Goal: Book appointment/travel/reservation

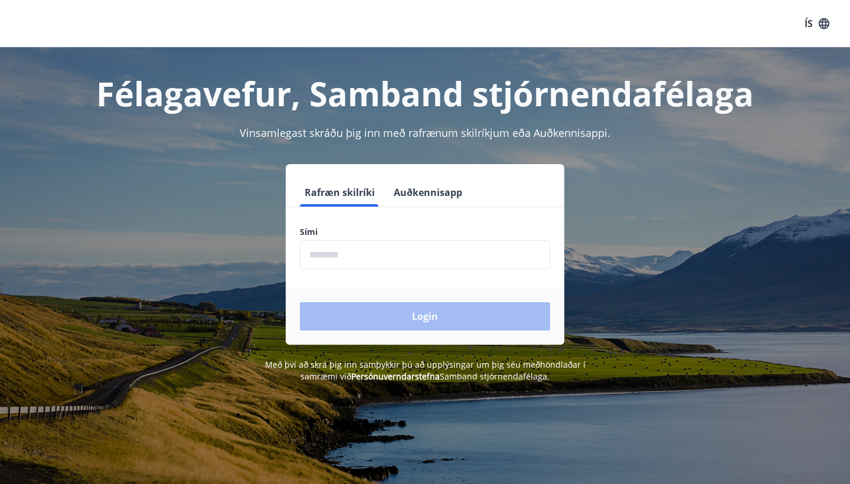
click at [366, 247] on input "phone" at bounding box center [425, 254] width 250 height 29
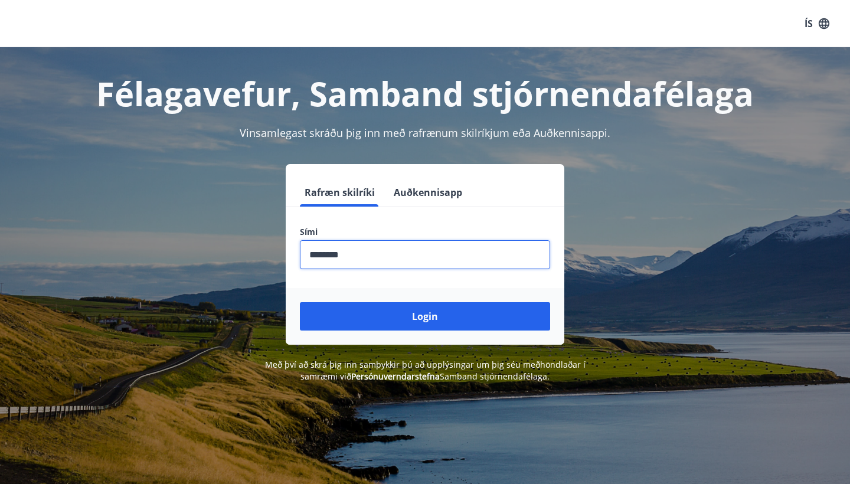
type input "********"
click at [425, 316] on button "Login" at bounding box center [425, 316] width 250 height 28
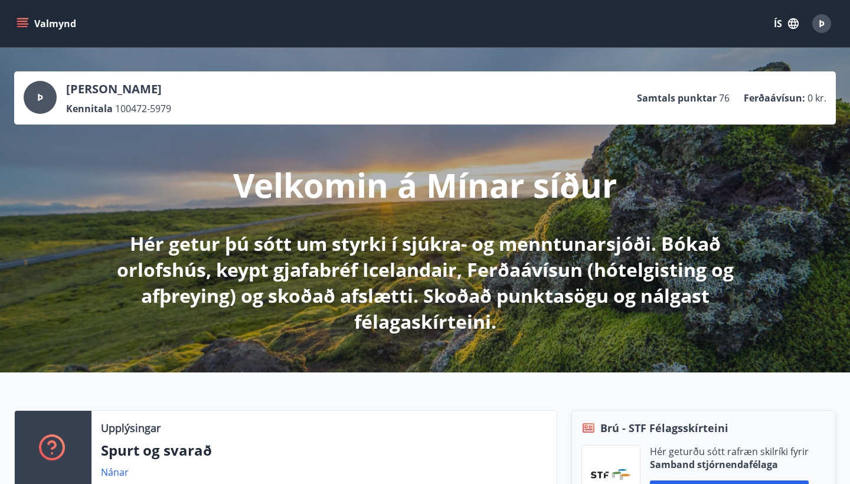
click at [19, 21] on icon "menu" at bounding box center [22, 21] width 11 height 1
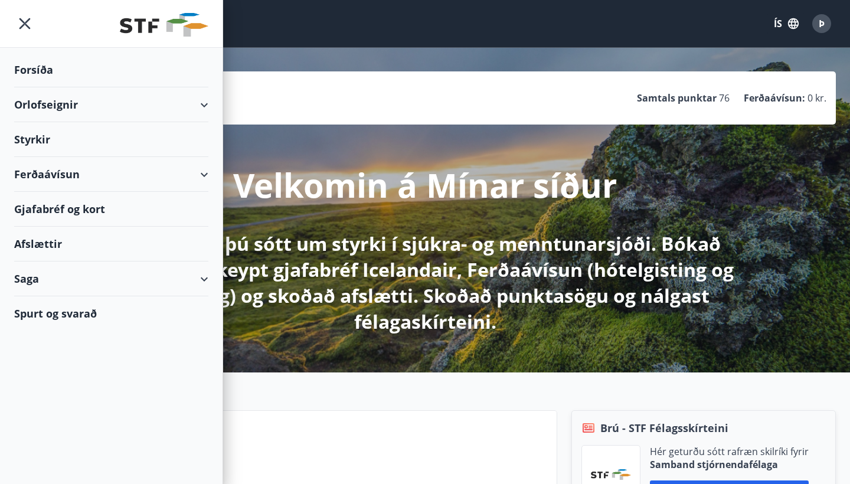
click at [76, 109] on div "Orlofseignir" at bounding box center [111, 104] width 194 height 35
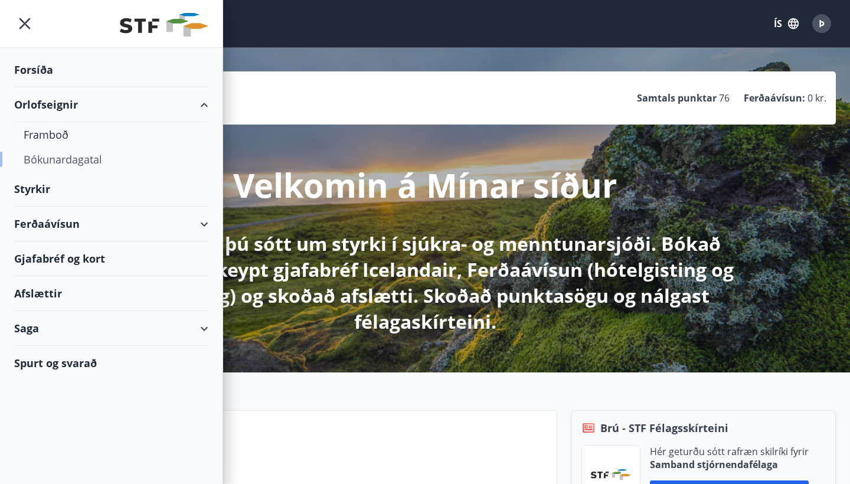
click at [53, 162] on div "Bókunardagatal" at bounding box center [111, 159] width 175 height 25
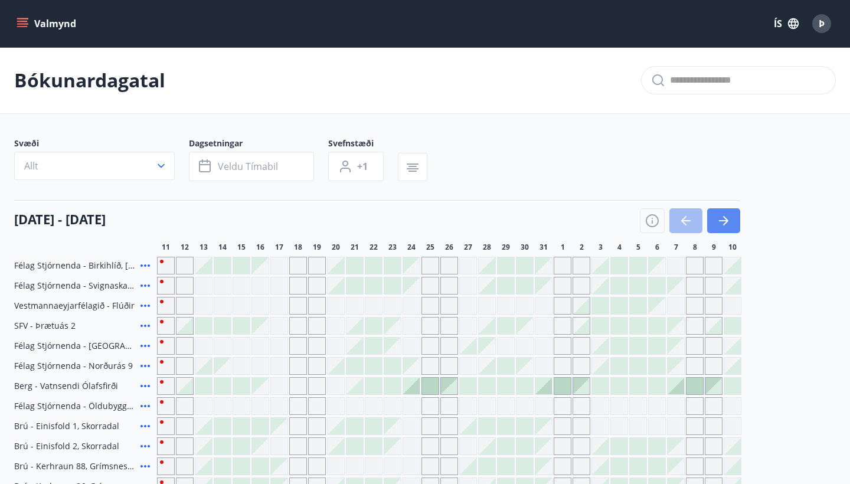
click at [733, 220] on button "button" at bounding box center [723, 220] width 33 height 25
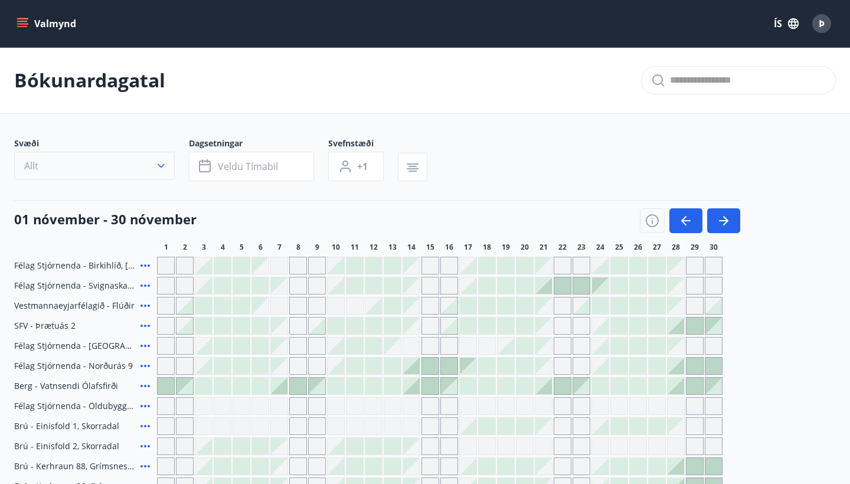
click at [132, 165] on button "Allt" at bounding box center [94, 166] width 161 height 28
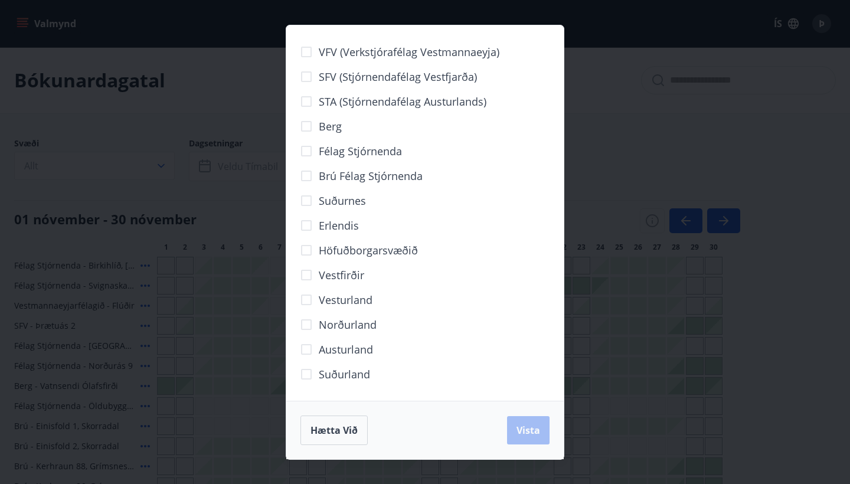
click at [349, 250] on span "Höfuðborgarsvæðið" at bounding box center [368, 250] width 99 height 15
click at [529, 423] on button "Vista" at bounding box center [528, 430] width 42 height 28
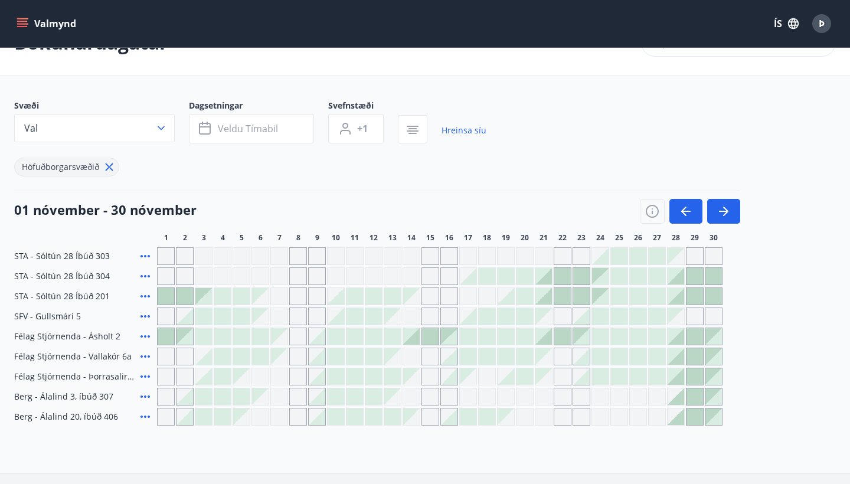
scroll to position [41, 0]
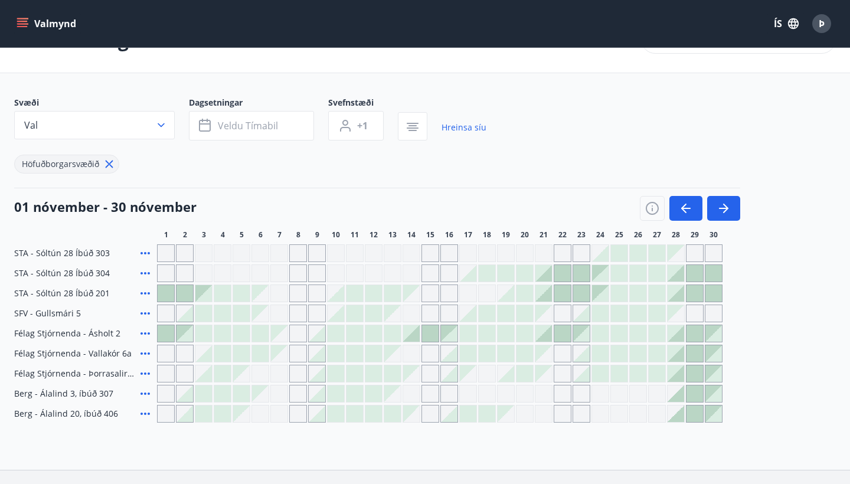
click at [698, 273] on div at bounding box center [694, 273] width 17 height 17
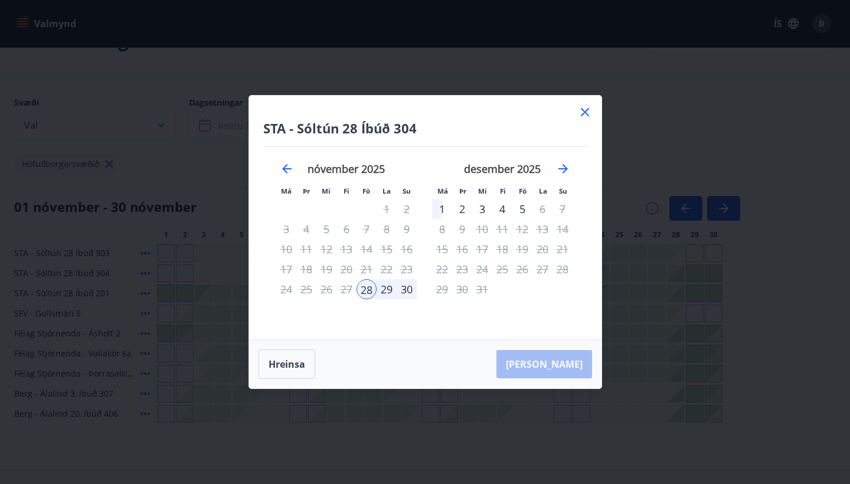
click at [365, 287] on div "28" at bounding box center [367, 289] width 20 height 20
click at [399, 293] on div "30" at bounding box center [407, 289] width 20 height 20
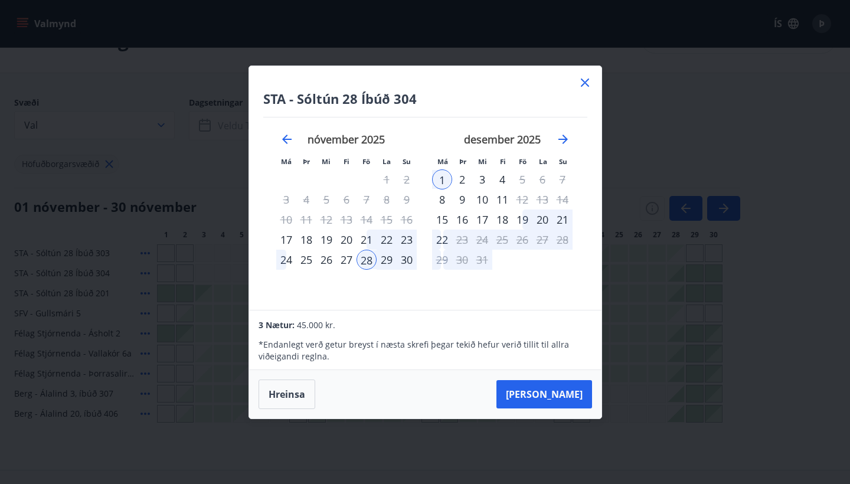
click at [407, 263] on div "30" at bounding box center [407, 260] width 20 height 20
click at [408, 260] on div "30" at bounding box center [407, 260] width 20 height 20
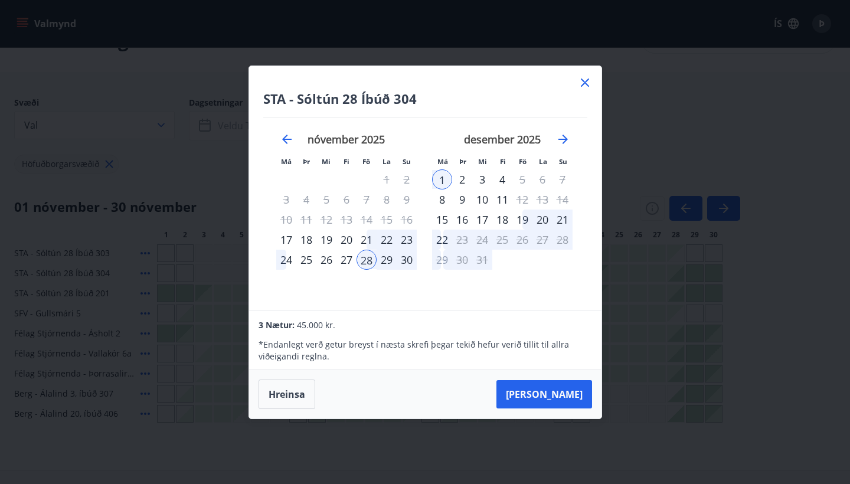
click at [443, 174] on div "1" at bounding box center [442, 179] width 20 height 20
click at [405, 261] on div "30" at bounding box center [407, 260] width 20 height 20
click at [367, 260] on div "28" at bounding box center [367, 260] width 20 height 20
click at [370, 264] on div "28" at bounding box center [367, 260] width 20 height 20
click at [586, 80] on icon at bounding box center [585, 83] width 14 height 14
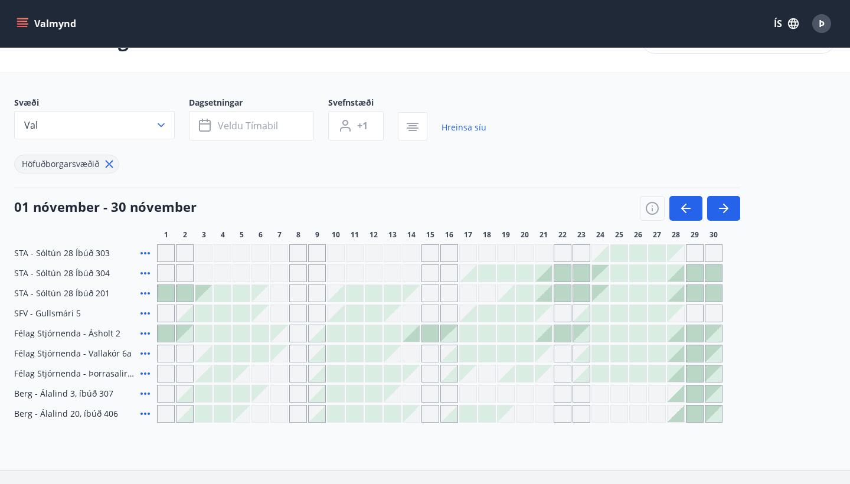
click at [697, 293] on div at bounding box center [694, 293] width 17 height 17
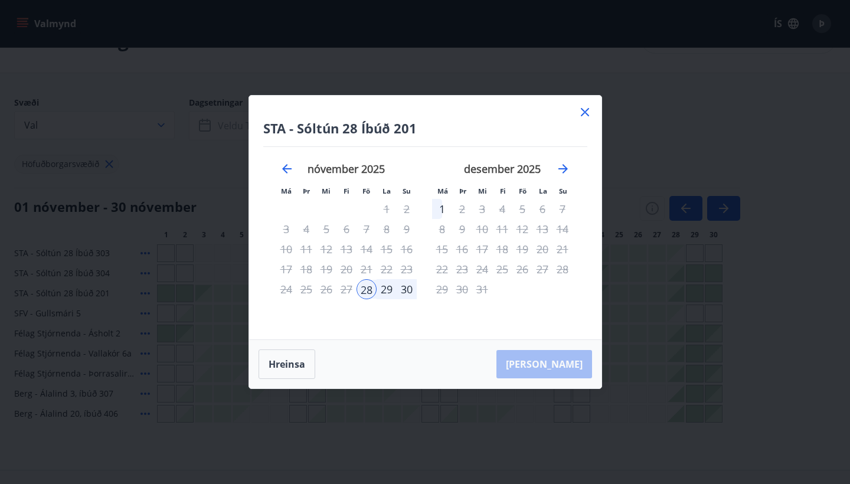
click at [367, 291] on div "28" at bounding box center [367, 289] width 20 height 20
click at [390, 291] on div "29" at bounding box center [387, 289] width 20 height 20
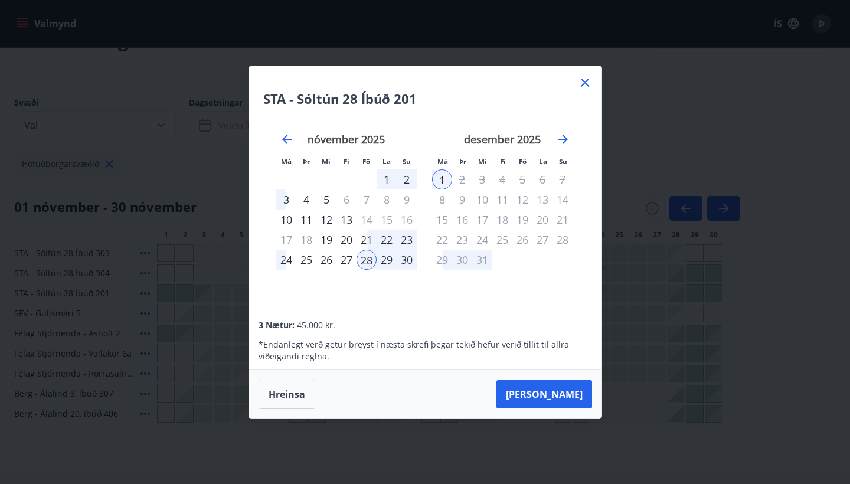
click at [580, 78] on icon at bounding box center [585, 83] width 14 height 14
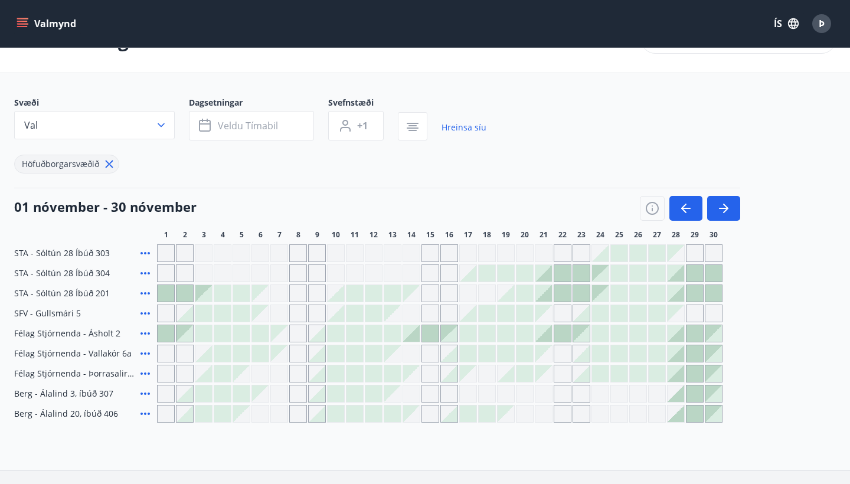
click at [695, 291] on div at bounding box center [694, 293] width 17 height 17
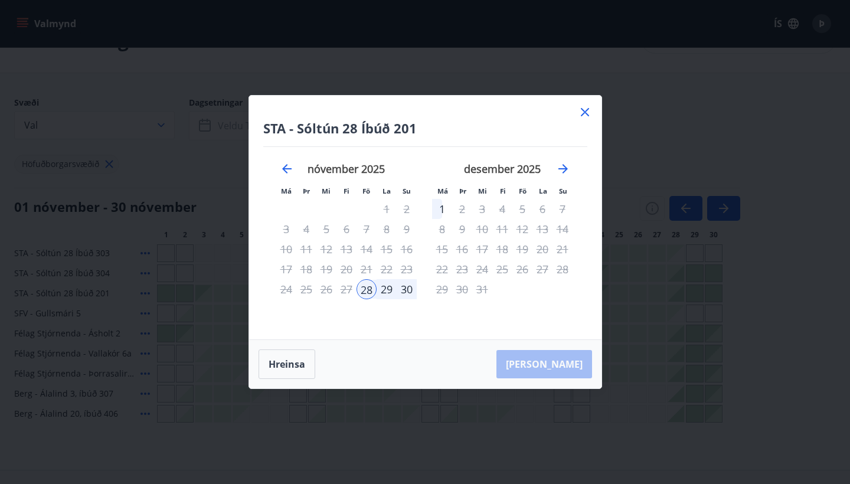
click at [357, 295] on div "28" at bounding box center [367, 289] width 20 height 20
click at [367, 293] on div "28" at bounding box center [367, 289] width 20 height 20
click at [395, 290] on div "29" at bounding box center [387, 289] width 20 height 20
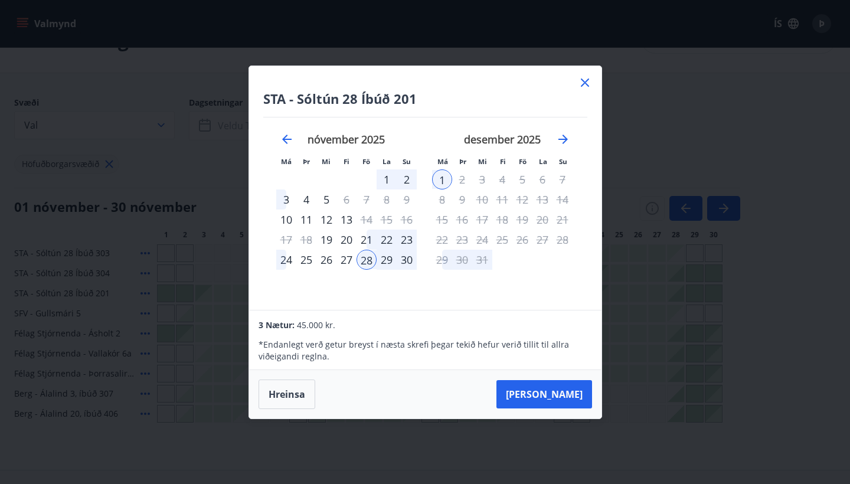
click at [406, 290] on div "[DATE] 1 2 3 4 5 6 7 8 9 10 11 12 13 14 15 16 17 18 19 20 21 22 23 24 25 26 27 …" at bounding box center [347, 214] width 156 height 194
click at [556, 403] on button "[PERSON_NAME]" at bounding box center [544, 394] width 96 height 28
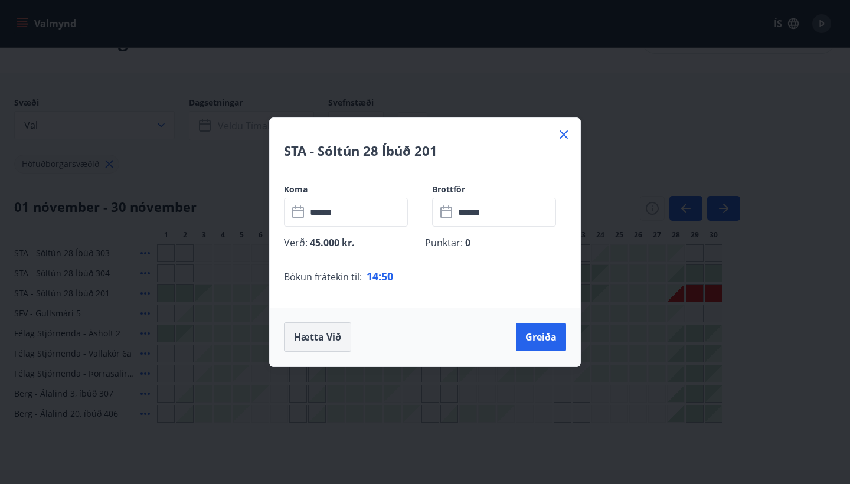
click at [313, 332] on button "Hætta við" at bounding box center [317, 337] width 67 height 30
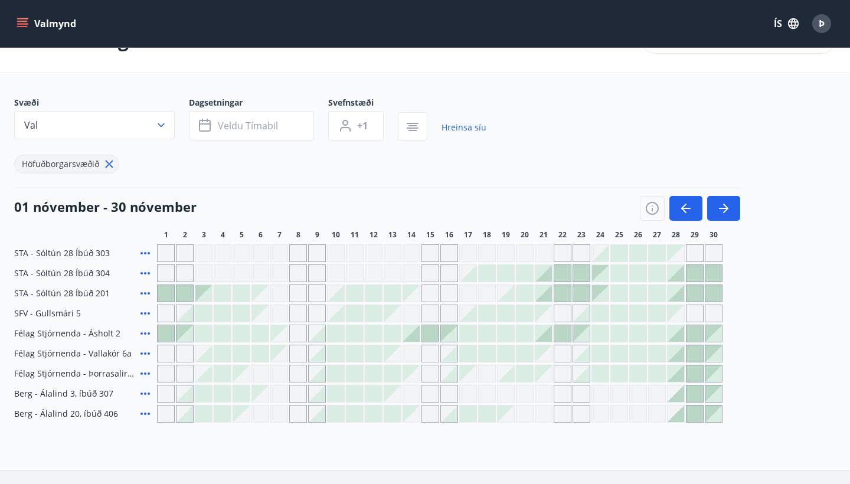
click at [694, 392] on div at bounding box center [694, 393] width 17 height 17
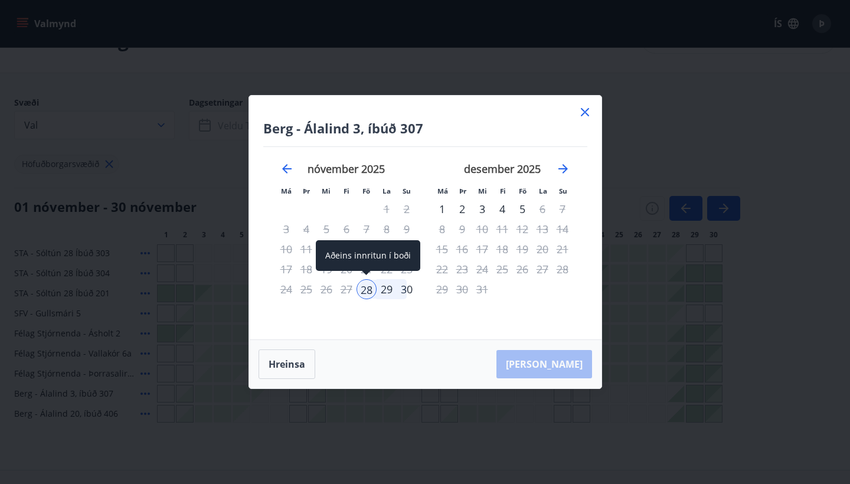
click at [368, 291] on div "28" at bounding box center [367, 289] width 20 height 20
click at [403, 290] on div "30" at bounding box center [407, 289] width 20 height 20
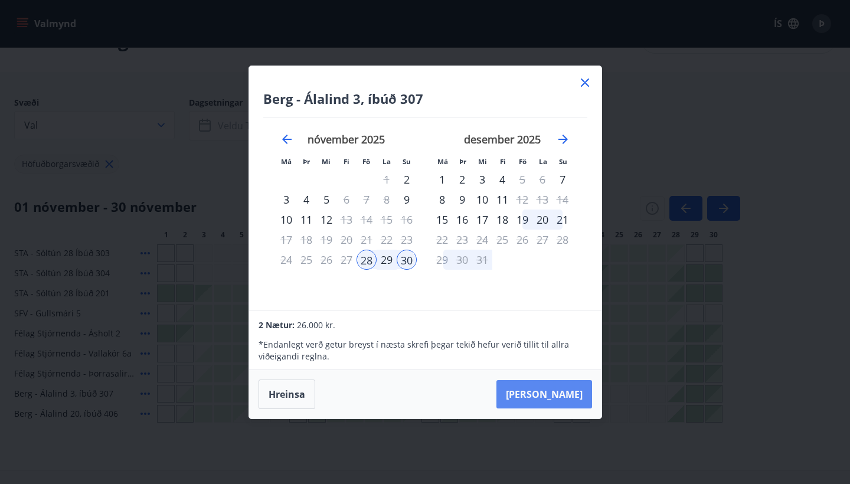
click at [547, 401] on button "[PERSON_NAME]" at bounding box center [544, 394] width 96 height 28
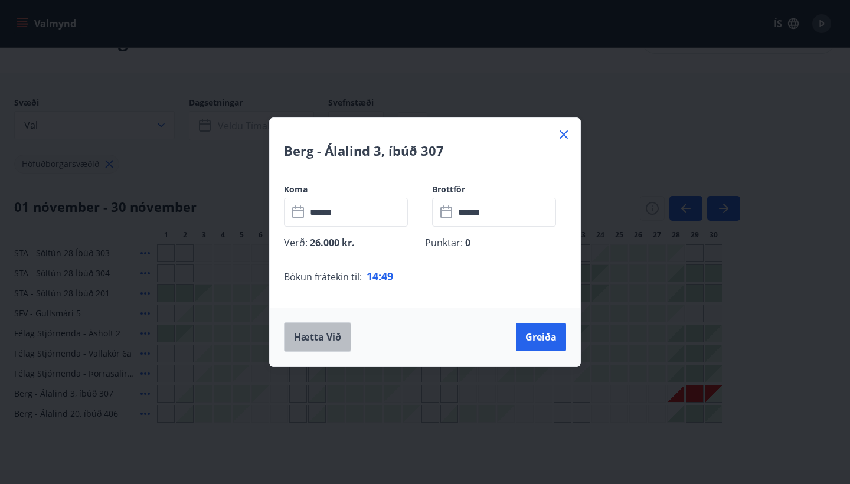
click at [305, 339] on button "Hætta við" at bounding box center [317, 337] width 67 height 30
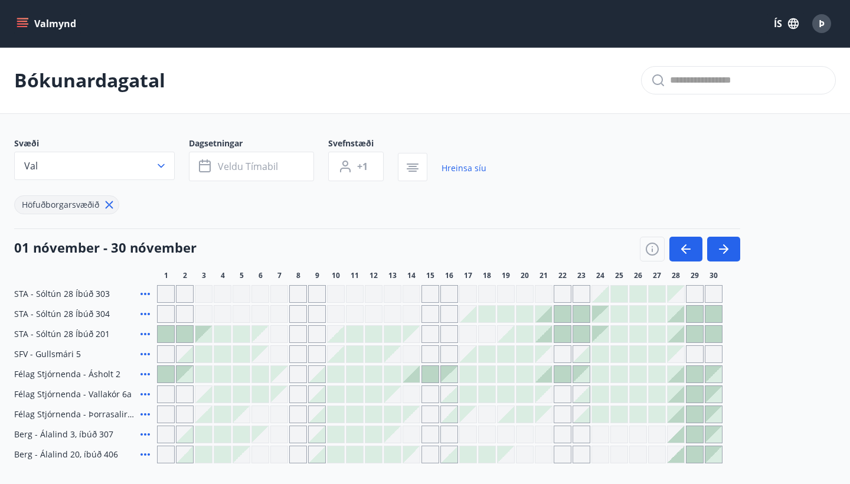
scroll to position [0, 0]
click at [19, 20] on icon "menu" at bounding box center [23, 24] width 12 height 12
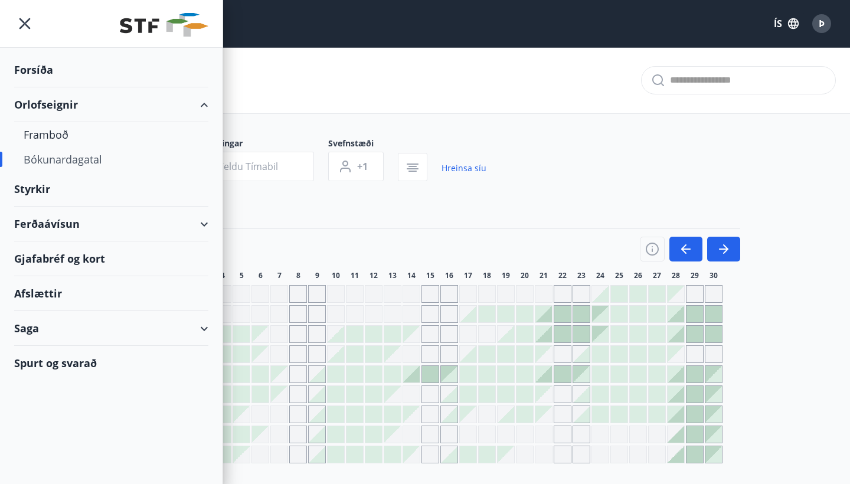
click at [60, 111] on div "Orlofseignir" at bounding box center [111, 104] width 194 height 35
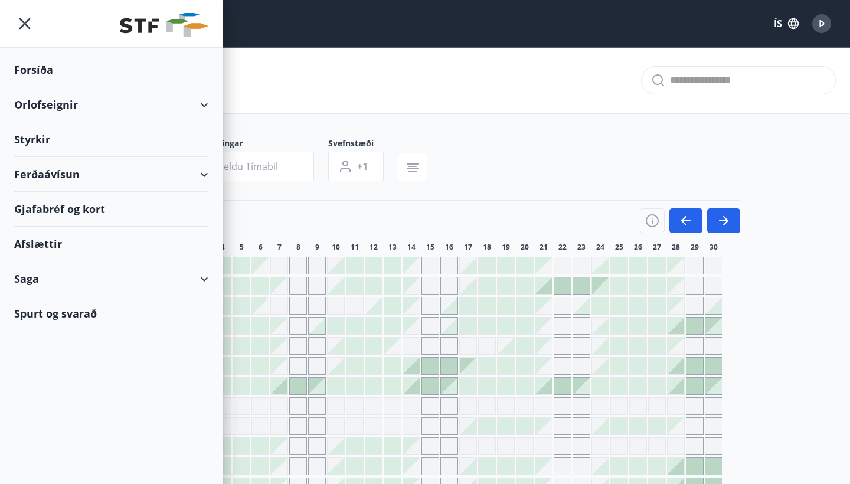
click at [48, 98] on div "Orlofseignir" at bounding box center [111, 104] width 194 height 35
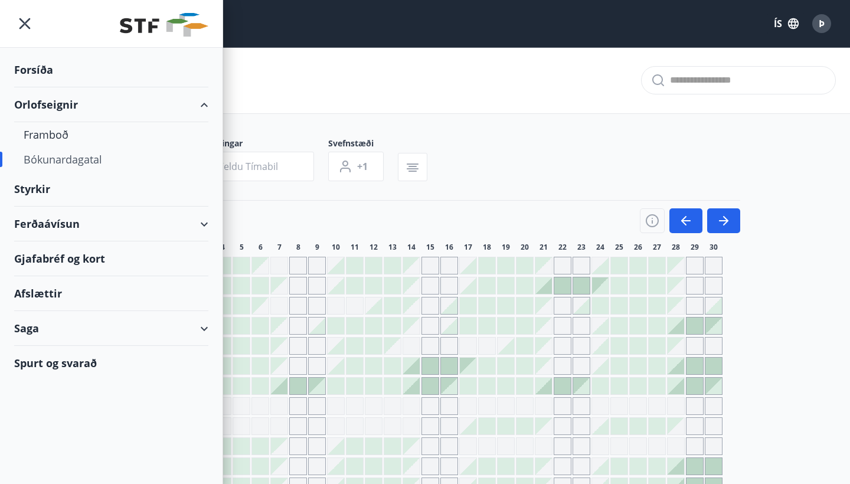
click at [39, 100] on div "Orlofseignir" at bounding box center [111, 104] width 194 height 35
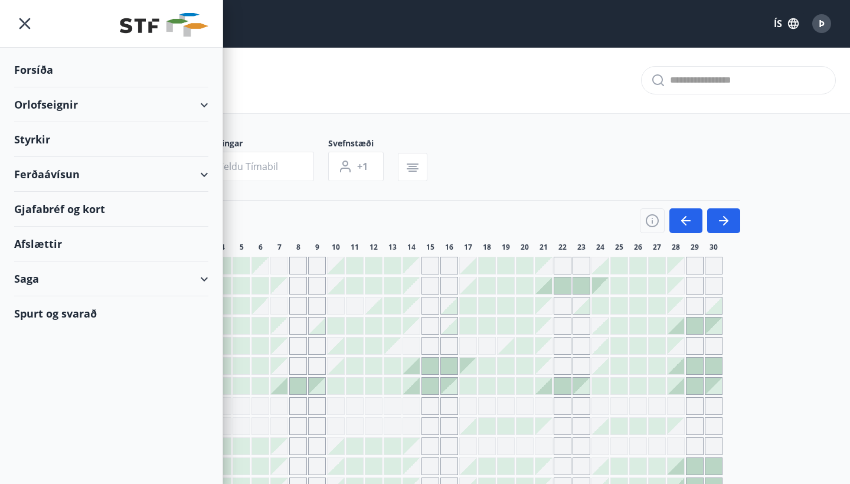
click at [44, 103] on div "Orlofseignir" at bounding box center [111, 104] width 194 height 35
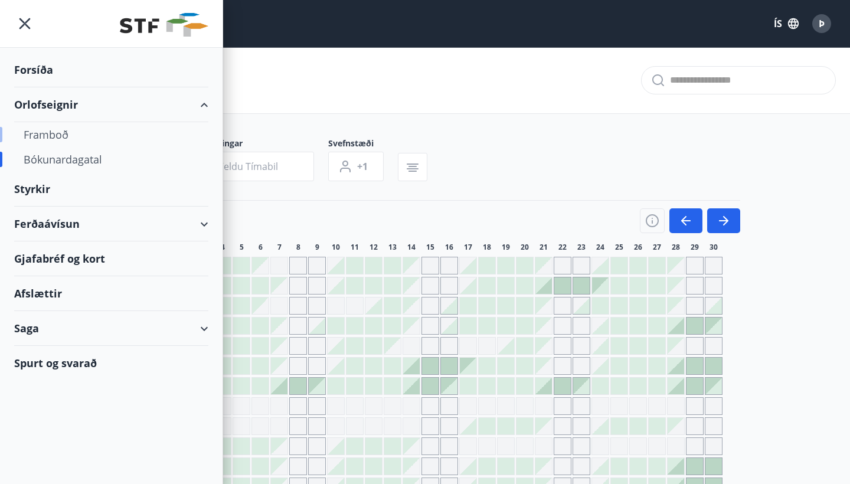
click at [53, 136] on div "Framboð" at bounding box center [111, 134] width 175 height 25
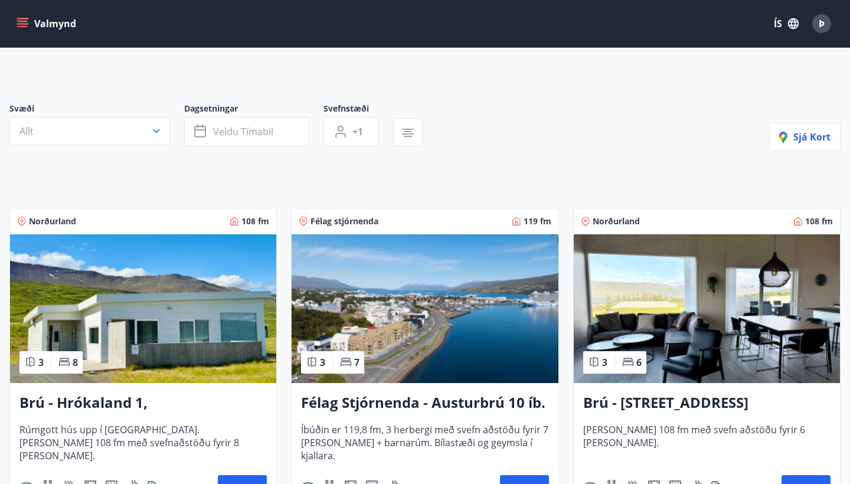
scroll to position [68, 0]
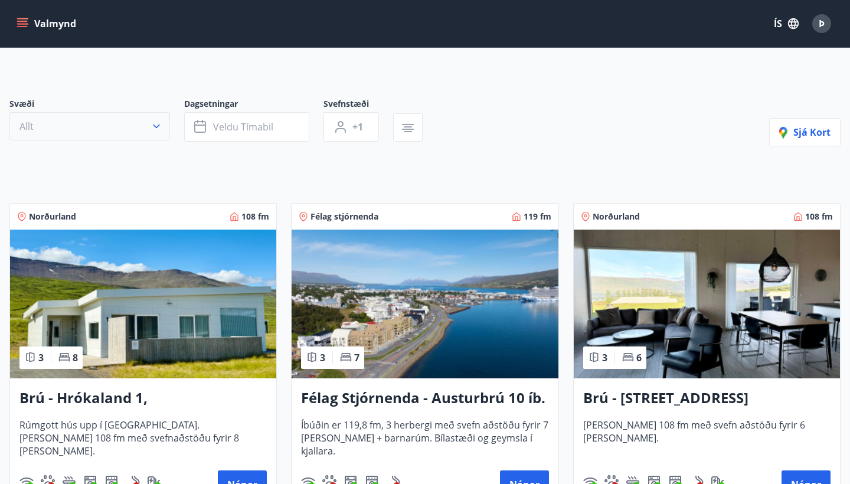
click at [86, 116] on button "Allt" at bounding box center [89, 126] width 161 height 28
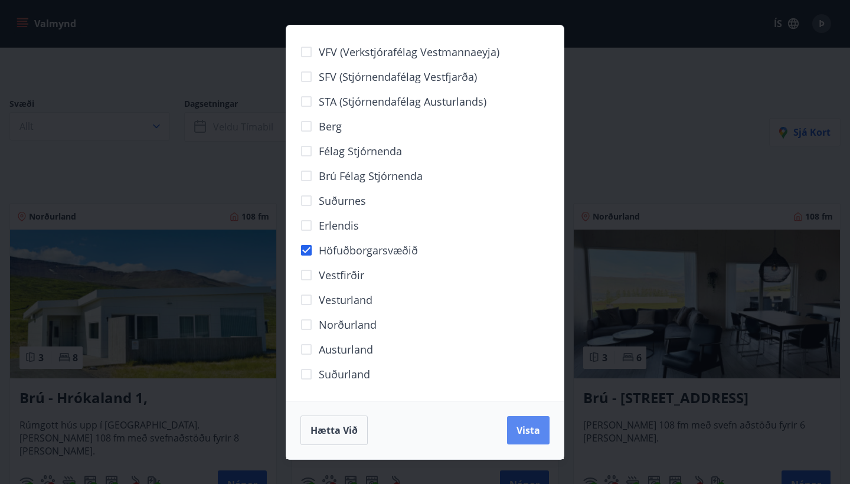
click at [523, 437] on button "Vista" at bounding box center [528, 430] width 42 height 28
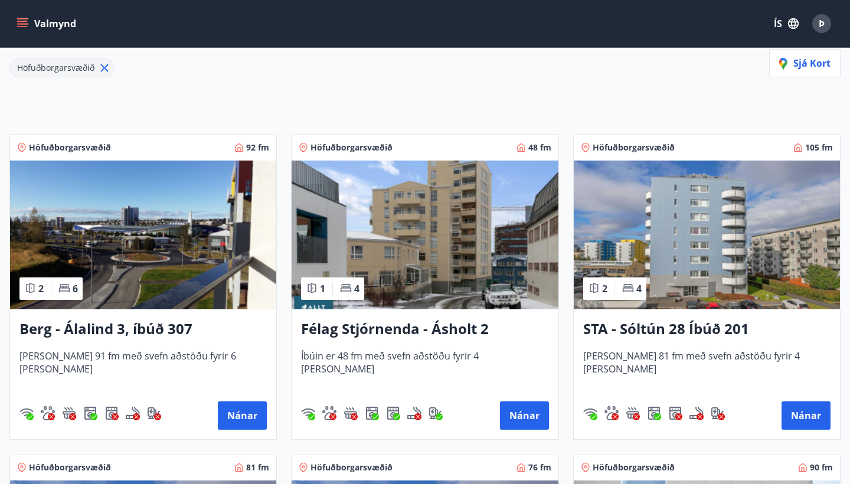
scroll to position [165, 0]
click at [207, 216] on img at bounding box center [143, 235] width 266 height 149
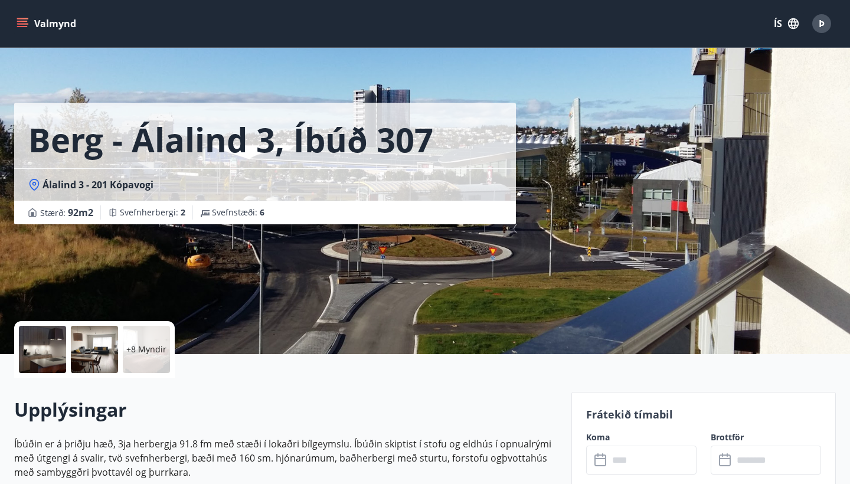
click at [147, 350] on p "+8 Myndir" at bounding box center [146, 350] width 40 height 12
